Goal: Information Seeking & Learning: Check status

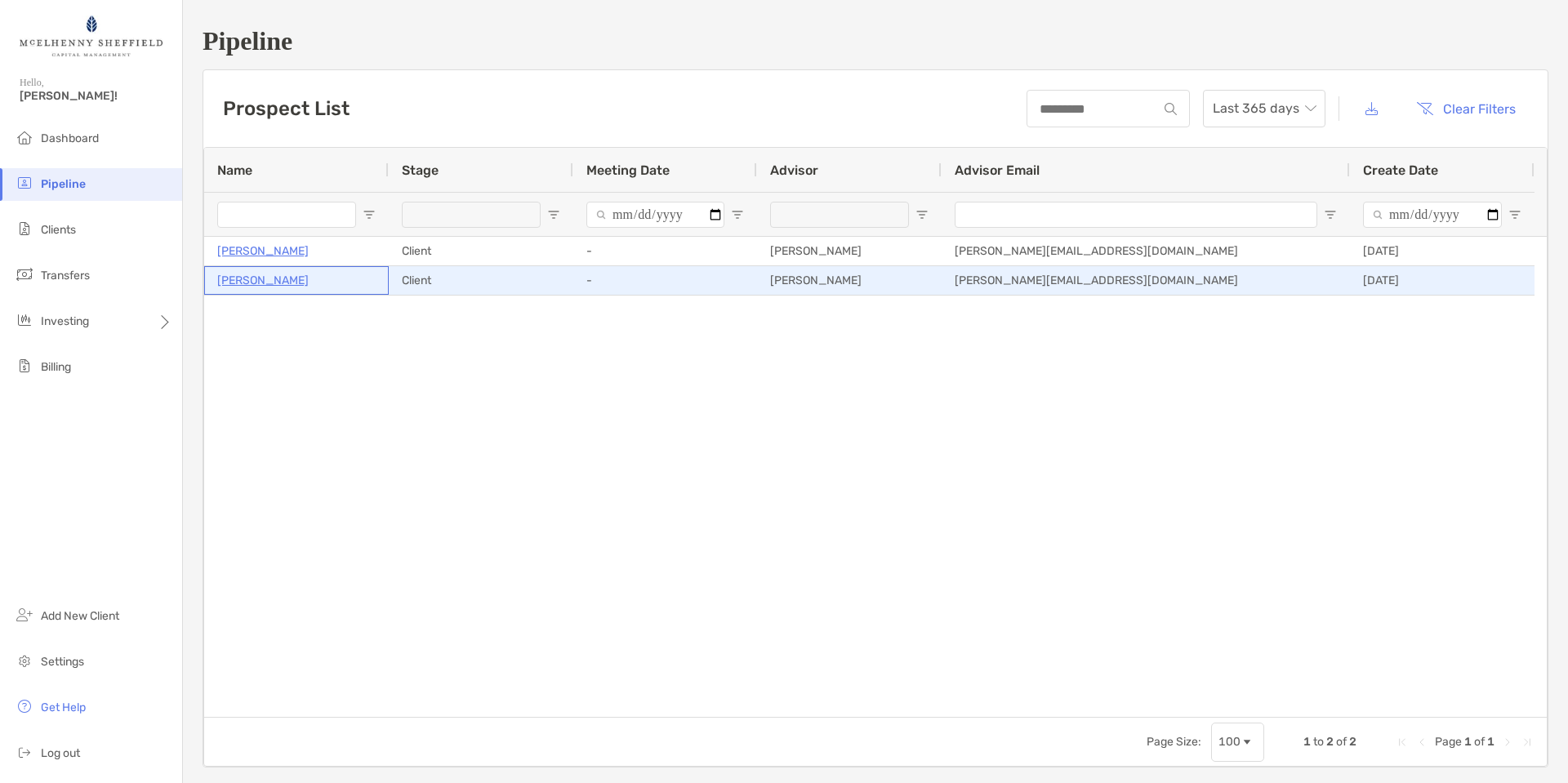
click at [261, 282] on p "[PERSON_NAME]" at bounding box center [263, 281] width 92 height 21
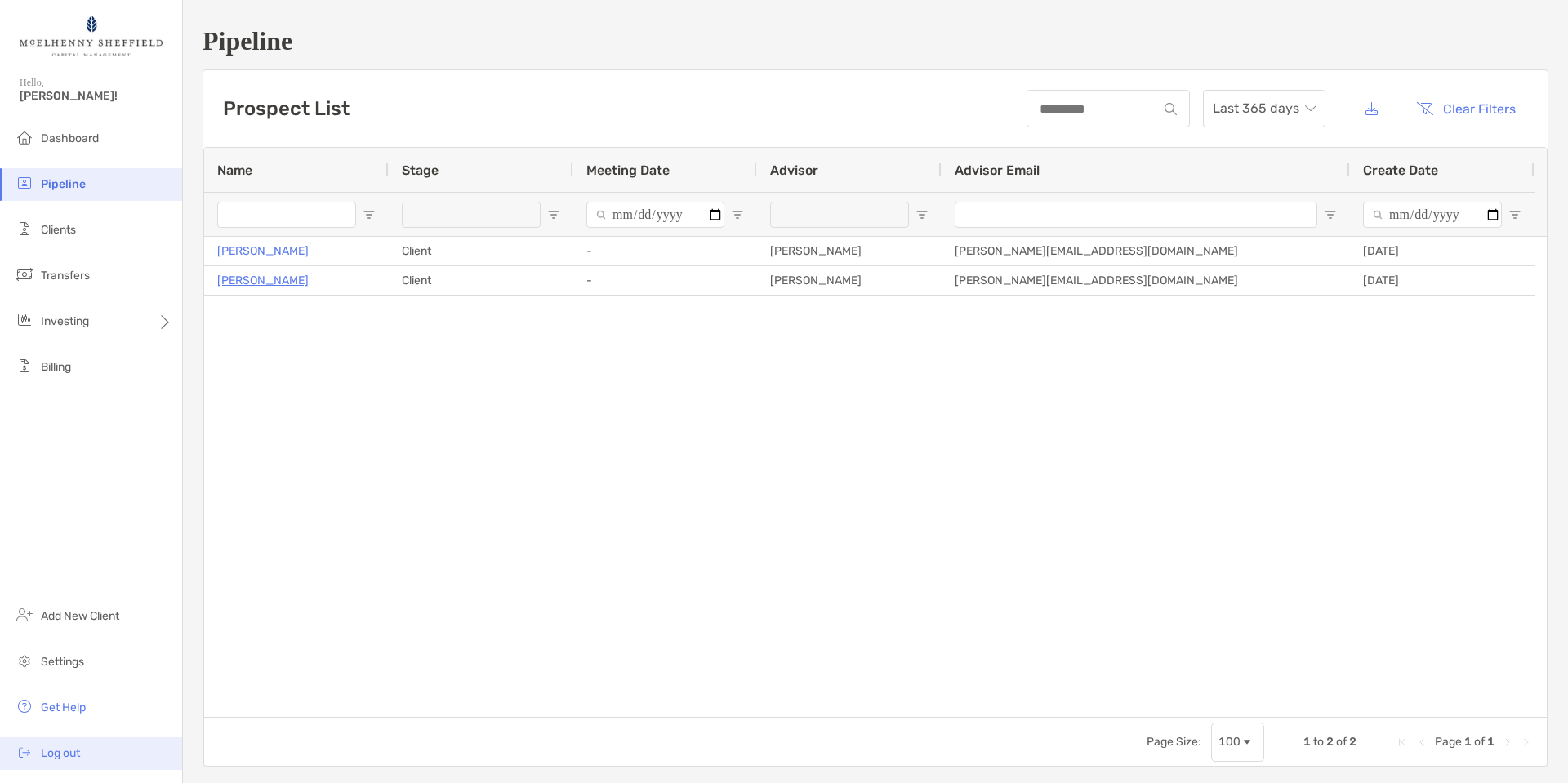
click at [62, 752] on span "Log out" at bounding box center [61, 753] width 39 height 14
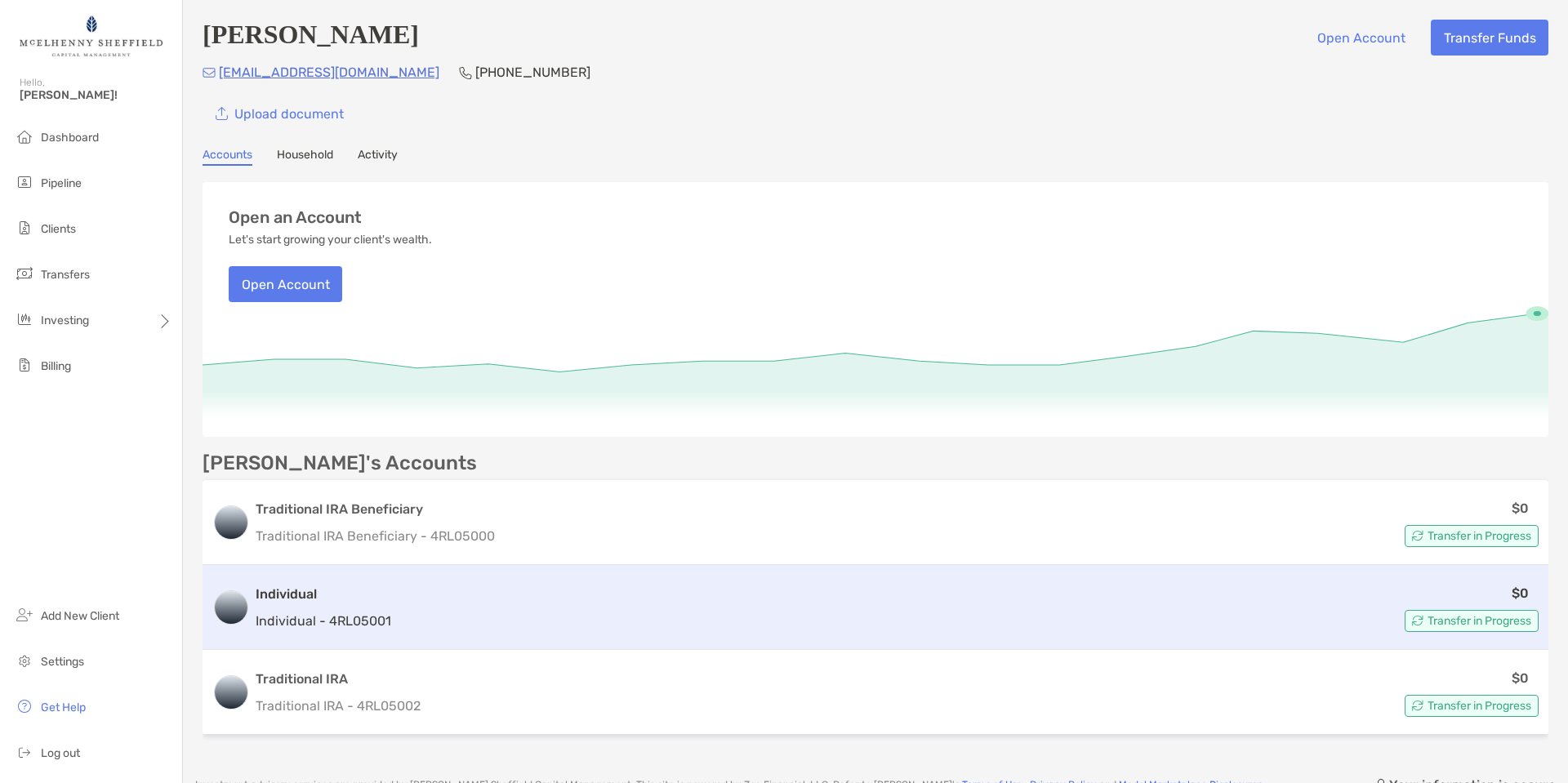
click at [1436, 624] on span "Transfer in Progress" at bounding box center [1478, 621] width 104 height 9
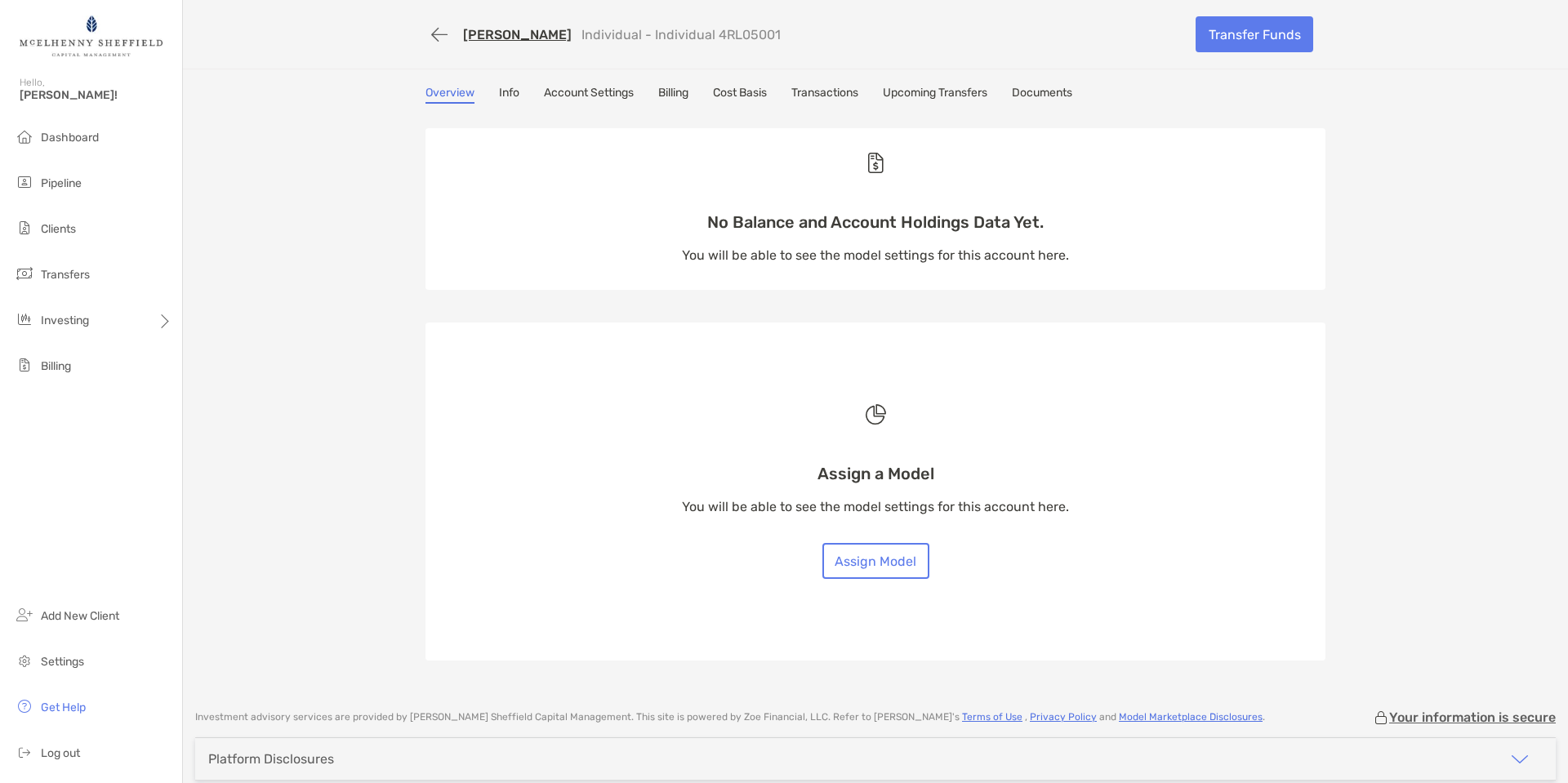
click at [935, 94] on link "Upcoming Transfers" at bounding box center [935, 94] width 105 height 18
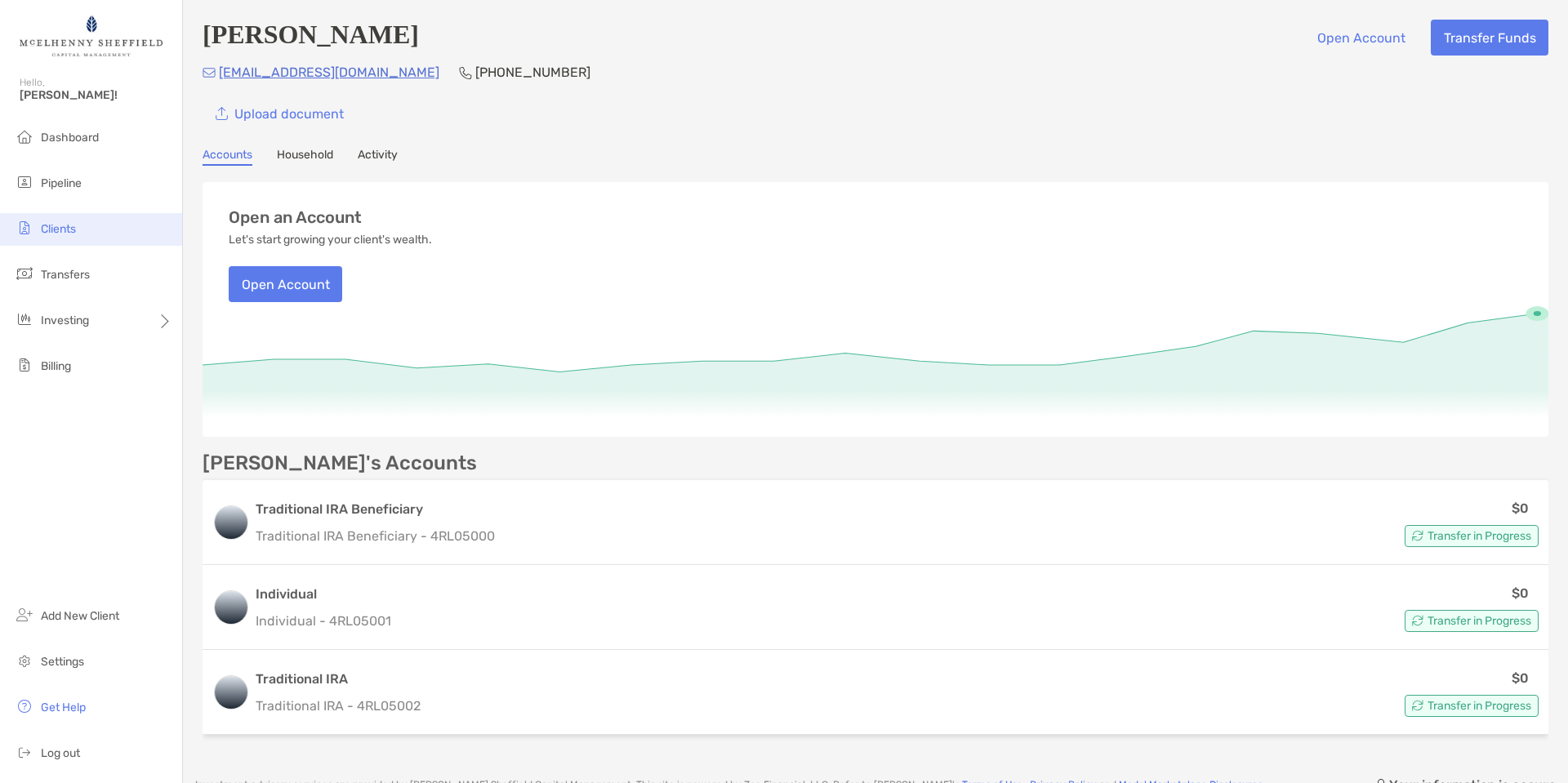
click at [59, 225] on span "Clients" at bounding box center [59, 229] width 36 height 14
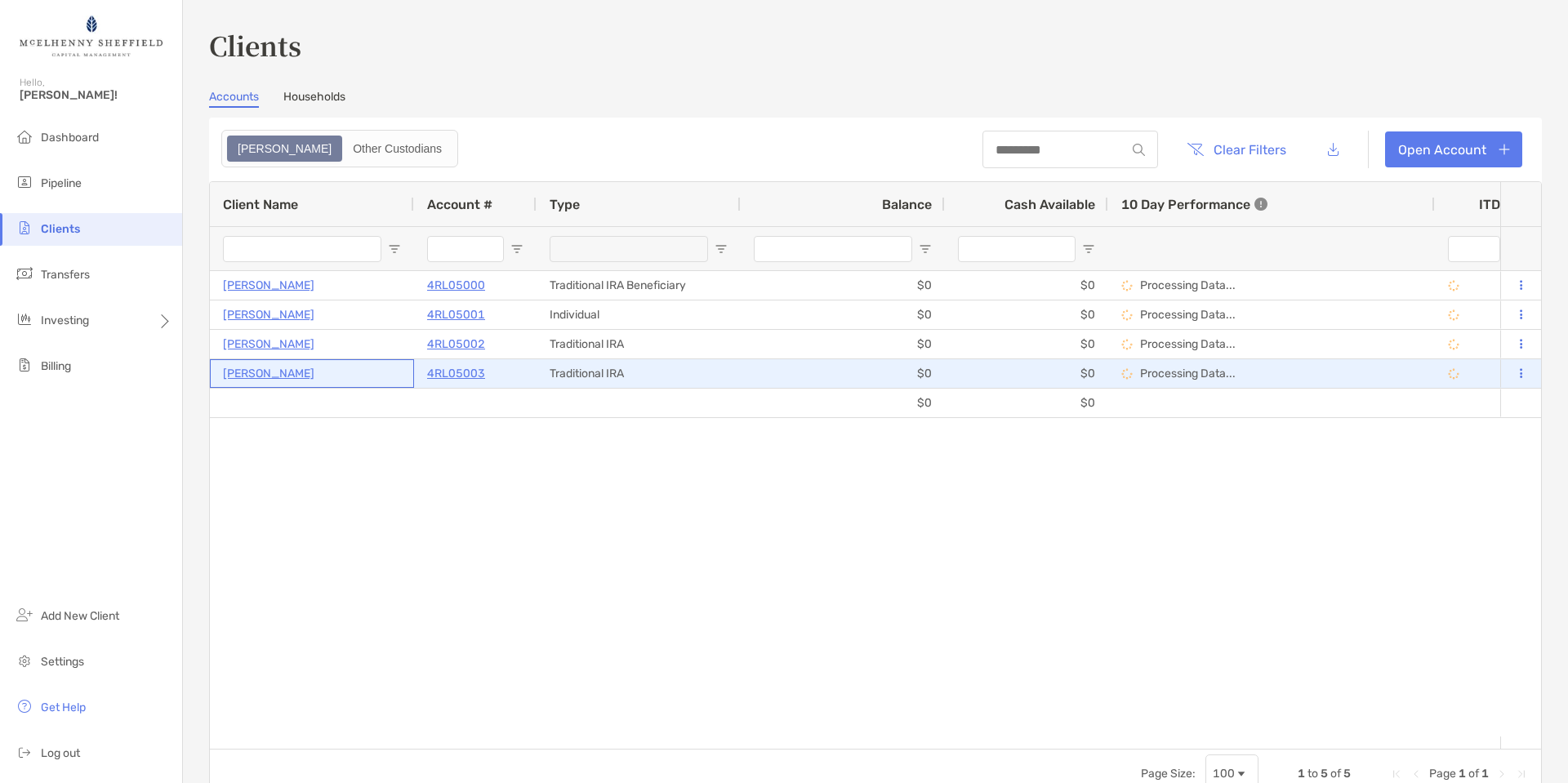
click at [267, 371] on p "[PERSON_NAME]" at bounding box center [268, 374] width 92 height 21
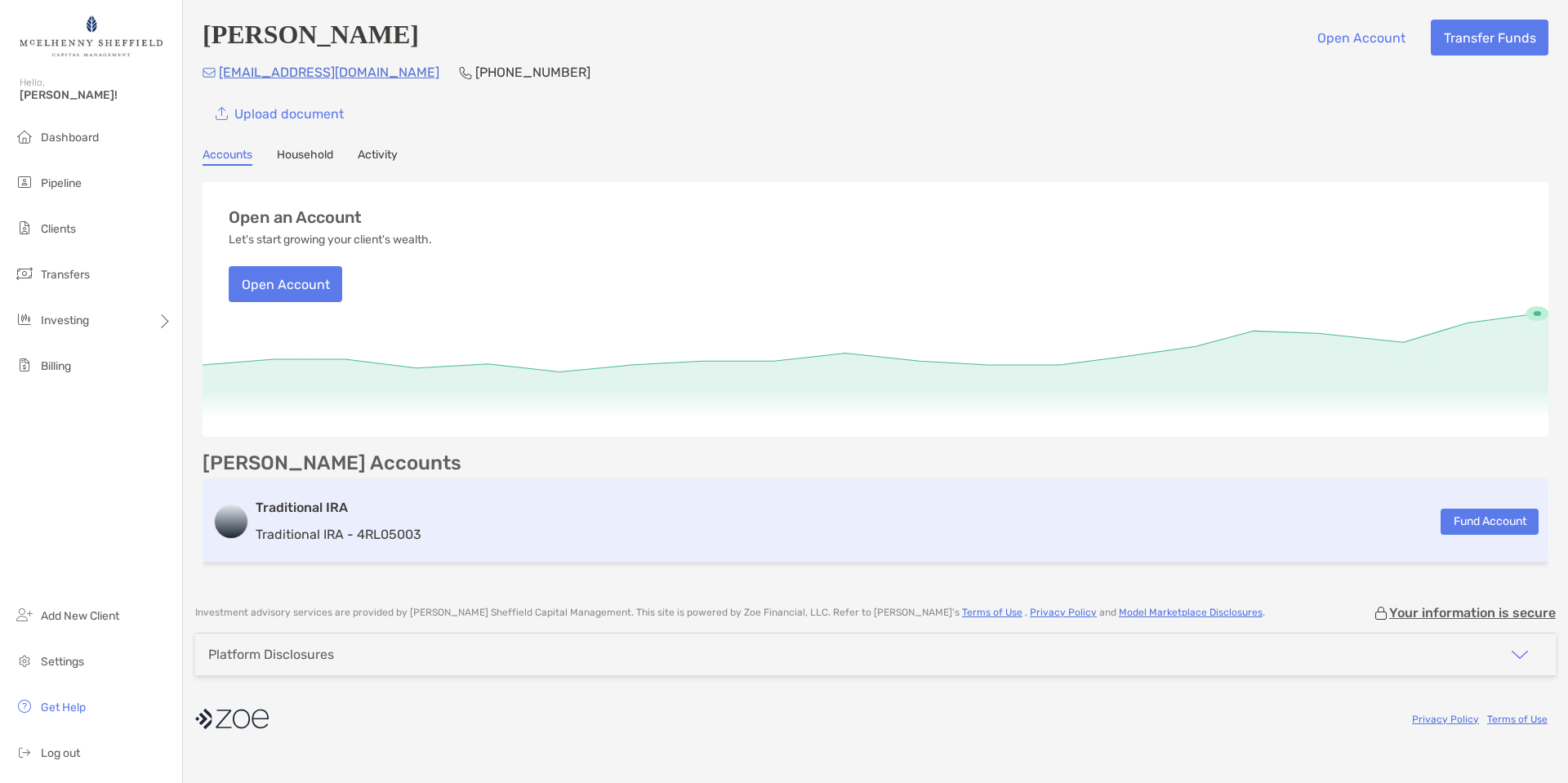
click at [381, 537] on p "Traditional IRA - 4RL05003" at bounding box center [338, 535] width 165 height 21
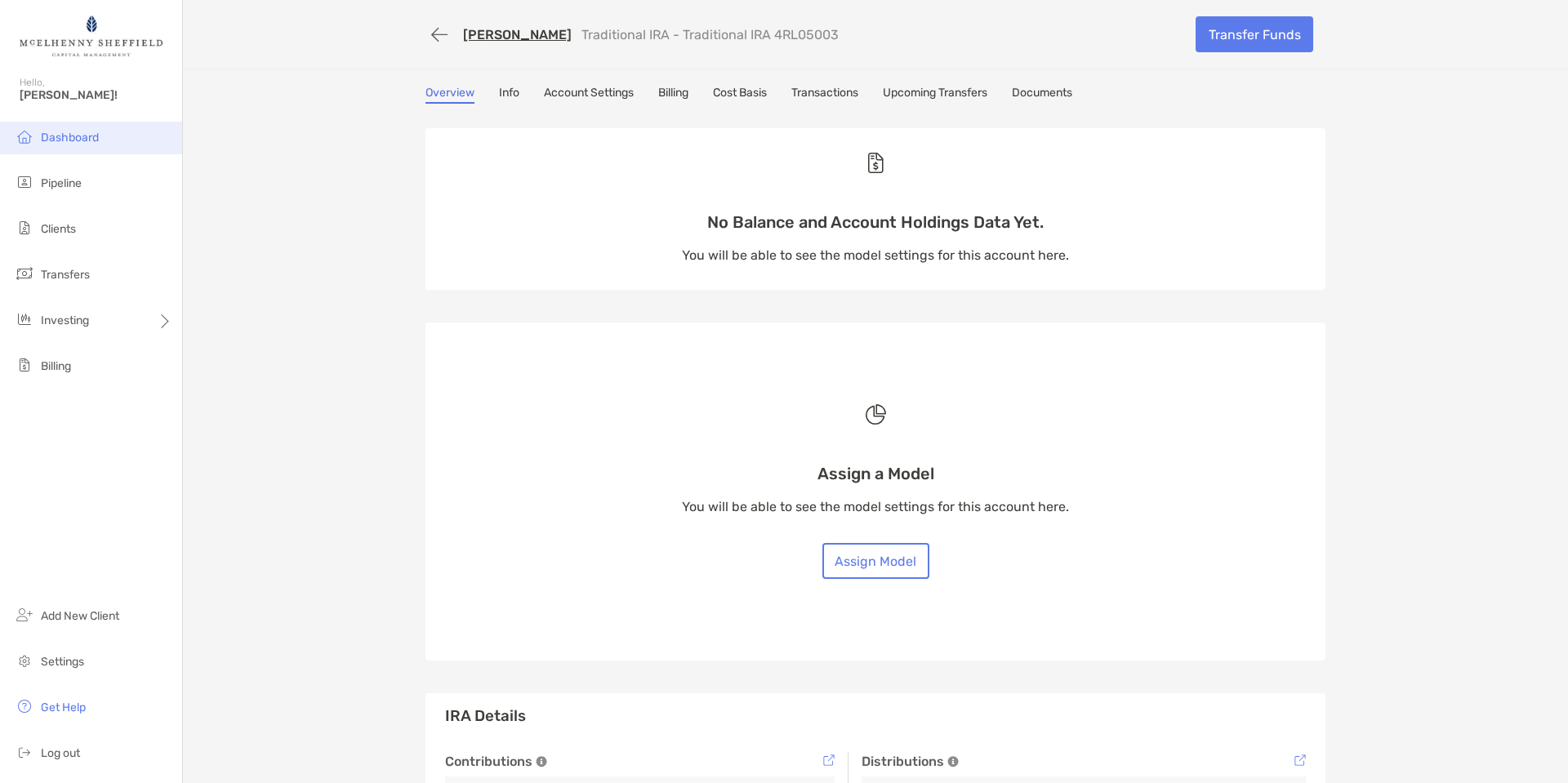
click at [62, 138] on span "Dashboard" at bounding box center [70, 138] width 58 height 14
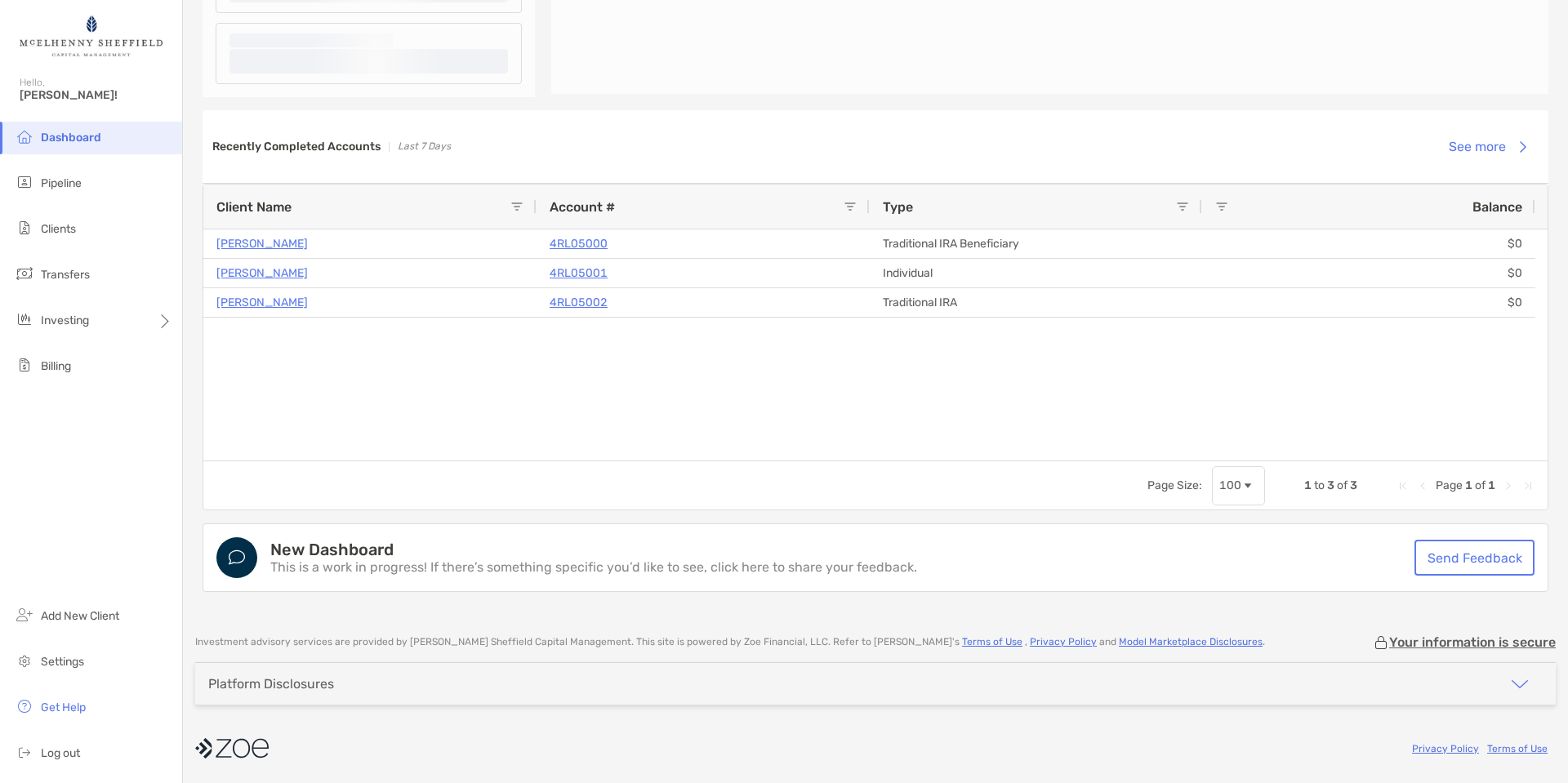
scroll to position [1034, 0]
click at [61, 747] on span "Log out" at bounding box center [61, 753] width 39 height 14
